Goal: Navigation & Orientation: Find specific page/section

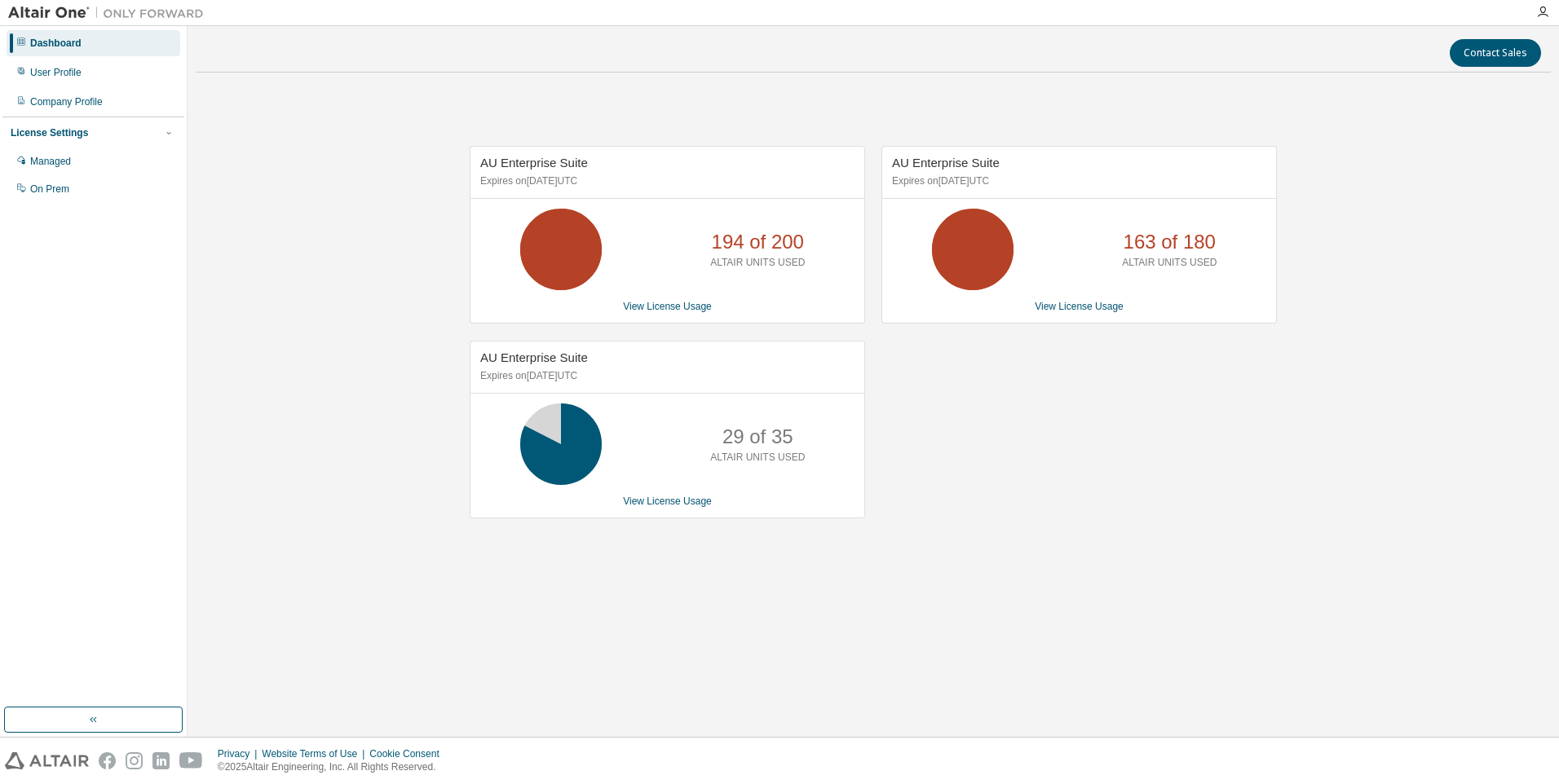
click at [282, 355] on div "AU Enterprise Suite Expires on December 9, 2025 UTC 194 of 200 ALTAIR UNITS USE…" at bounding box center [873, 340] width 1355 height 510
drag, startPoint x: 310, startPoint y: 211, endPoint x: 308, endPoint y: 221, distance: 10.2
click at [310, 212] on div "AU Enterprise Suite Expires on [DATE] UTC 190 of 200 ALTAIR UNITS USED View Lic…" at bounding box center [873, 340] width 1355 height 510
click at [351, 311] on div "AU Enterprise Suite Expires on December 9, 2025 UTC 190 of 200 ALTAIR UNITS USE…" at bounding box center [873, 340] width 1355 height 510
click at [345, 239] on div "AU Enterprise Suite Expires on [DATE] UTC 190 of 200 ALTAIR UNITS USED View Lic…" at bounding box center [873, 340] width 1355 height 510
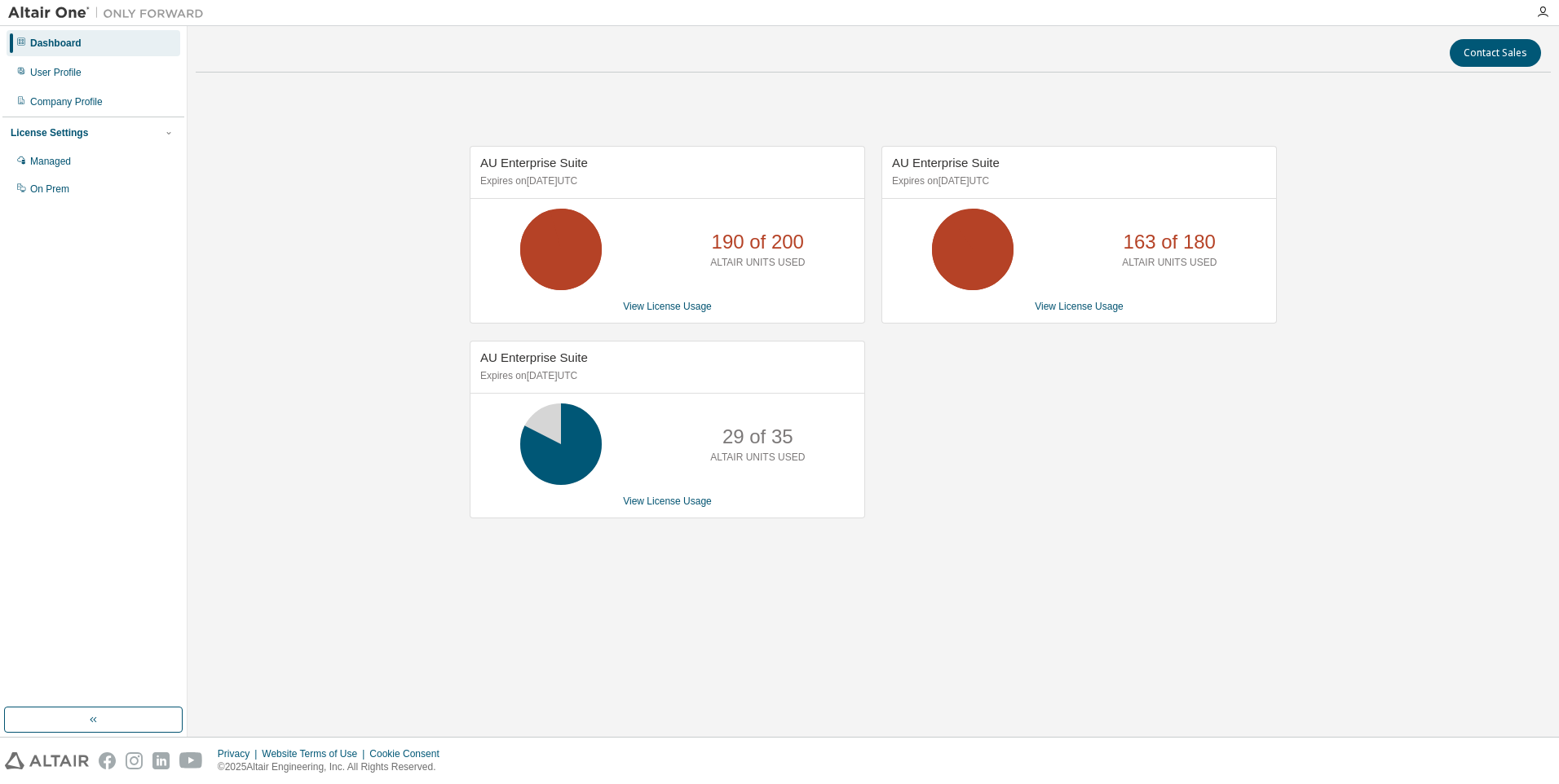
click at [328, 371] on div "AU Enterprise Suite Expires on [DATE] UTC 190 of 200 ALTAIR UNITS USED View Lic…" at bounding box center [873, 340] width 1355 height 510
click at [1024, 484] on div "AU Enterprise Suite Expires on [DATE] UTC 163 of 180 ALTAIR UNITS USED View Lic…" at bounding box center [1070, 341] width 412 height 390
click at [397, 295] on div "AU Enterprise Suite Expires on [DATE] UTC 190 of 200 ALTAIR UNITS USED View Lic…" at bounding box center [873, 340] width 1355 height 510
